Goal: Transaction & Acquisition: Purchase product/service

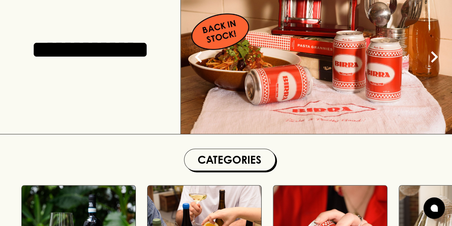
scroll to position [107, 0]
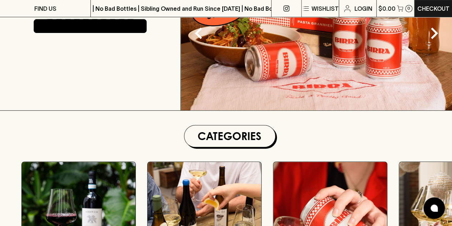
click at [322, 58] on img at bounding box center [316, 26] width 271 height 168
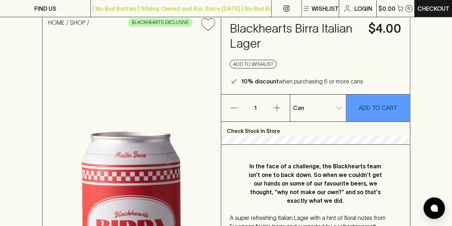
scroll to position [36, 0]
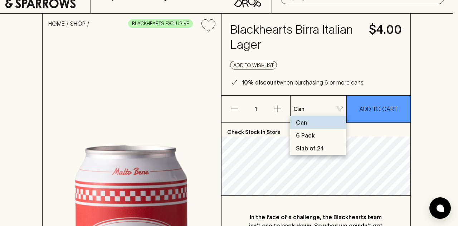
click at [322, 149] on li "Slab of 24" at bounding box center [318, 148] width 56 height 13
type input "2"
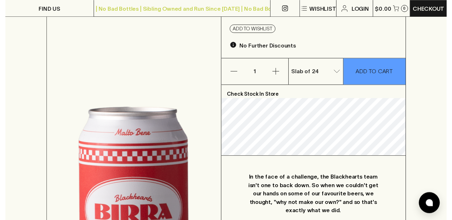
scroll to position [0, 0]
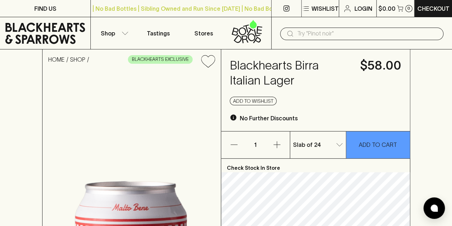
click at [280, 140] on icon "button" at bounding box center [277, 144] width 9 height 9
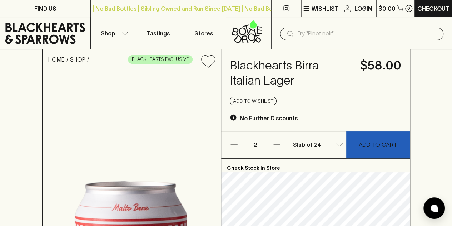
click at [370, 140] on p "ADD TO CART" at bounding box center [378, 144] width 38 height 9
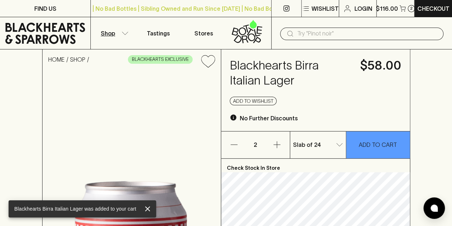
click at [114, 40] on button "Shop" at bounding box center [113, 33] width 45 height 32
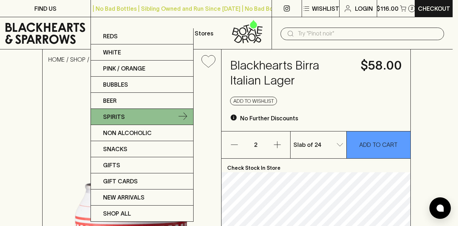
click at [133, 117] on link "Spirits" at bounding box center [142, 117] width 102 height 16
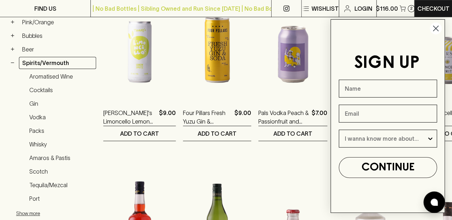
scroll to position [179, 0]
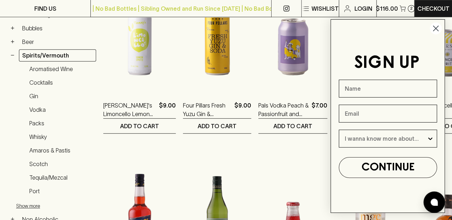
click at [433, 27] on circle "Close dialog" at bounding box center [436, 29] width 12 height 12
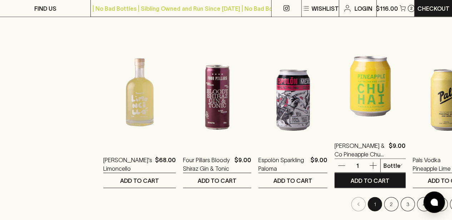
scroll to position [715, 0]
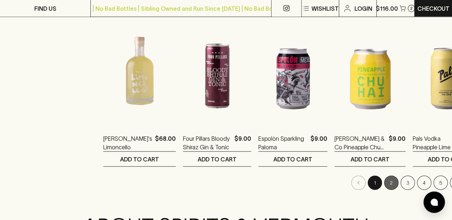
click at [384, 185] on button "2" at bounding box center [391, 183] width 14 height 14
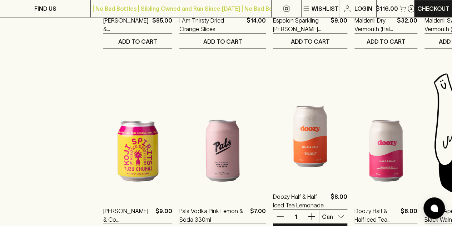
scroll to position [751, 0]
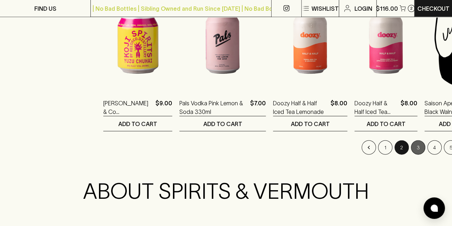
click at [411, 148] on button "3" at bounding box center [418, 147] width 14 height 14
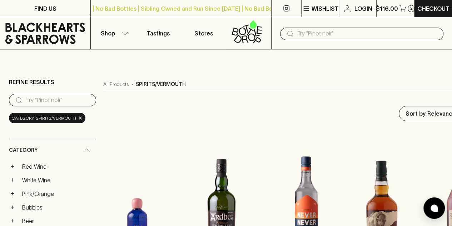
click at [122, 35] on button "Shop" at bounding box center [113, 33] width 45 height 32
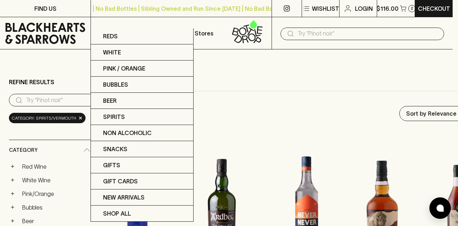
drag, startPoint x: 348, startPoint y: 40, endPoint x: 346, endPoint y: 37, distance: 4.2
click at [348, 40] on div at bounding box center [229, 113] width 458 height 226
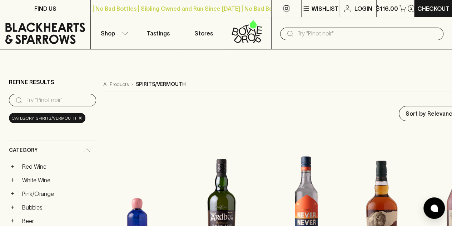
click at [345, 34] on div "Reds White Pink / Orange Bubbles Beer Spirits Non Alcoholic Snacks Gifts Gift C…" at bounding box center [226, 113] width 452 height 226
click at [344, 36] on input "text" at bounding box center [368, 33] width 141 height 11
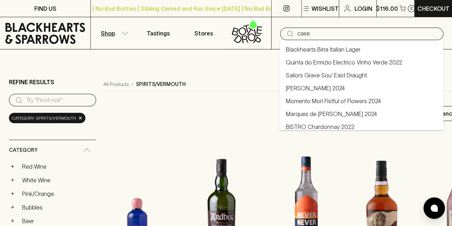
type input "case"
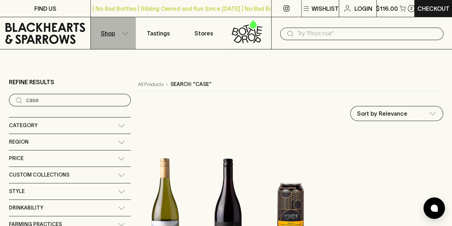
click at [118, 39] on button "Shop" at bounding box center [113, 33] width 45 height 32
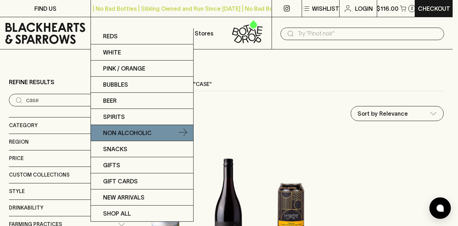
click at [137, 133] on p "Non Alcoholic" at bounding box center [127, 132] width 49 height 9
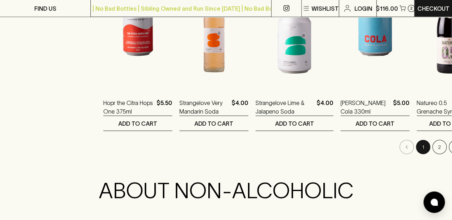
scroll to position [679, 0]
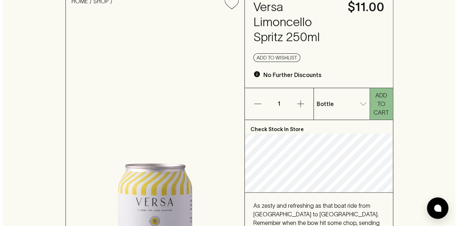
scroll to position [107, 0]
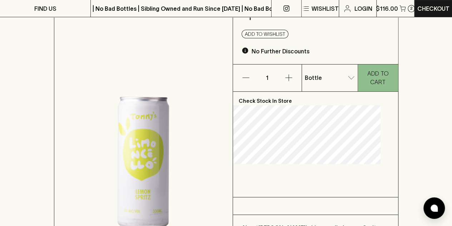
scroll to position [36, 0]
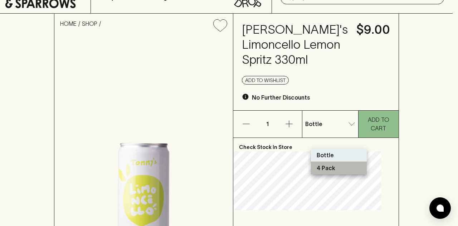
click at [344, 166] on li "4 Pack" at bounding box center [339, 167] width 56 height 13
type input "1"
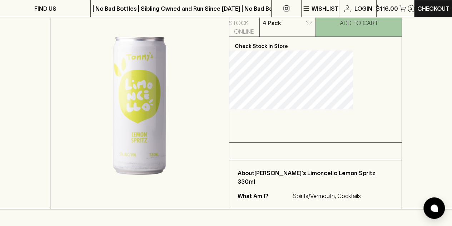
scroll to position [393, 0]
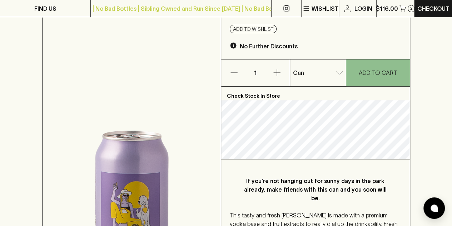
scroll to position [72, 0]
click at [321, 82] on div "Can 0 ​" at bounding box center [318, 73] width 56 height 27
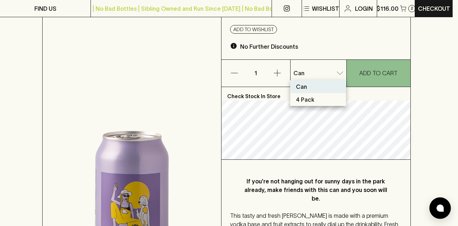
click at [319, 63] on div at bounding box center [229, 113] width 458 height 226
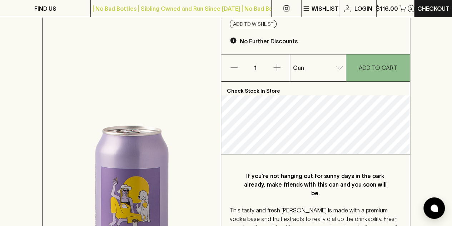
scroll to position [107, 0]
